Goal: Navigation & Orientation: Understand site structure

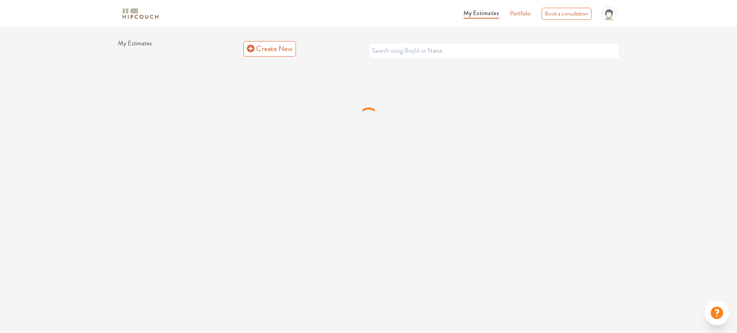
click at [137, 15] on img at bounding box center [140, 14] width 39 height 14
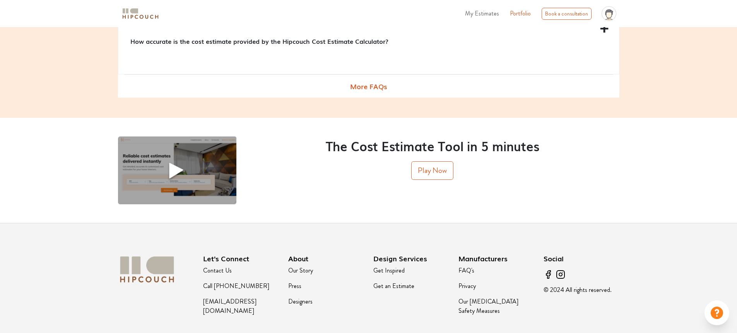
scroll to position [984, 0]
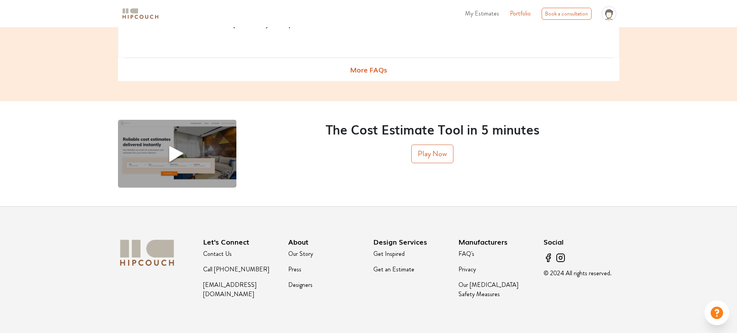
click at [287, 253] on div "About Our Story Press Designers" at bounding box center [326, 269] width 85 height 64
click at [301, 252] on link "Our Story" at bounding box center [300, 253] width 25 height 9
